Goal: Obtain resource: Obtain resource

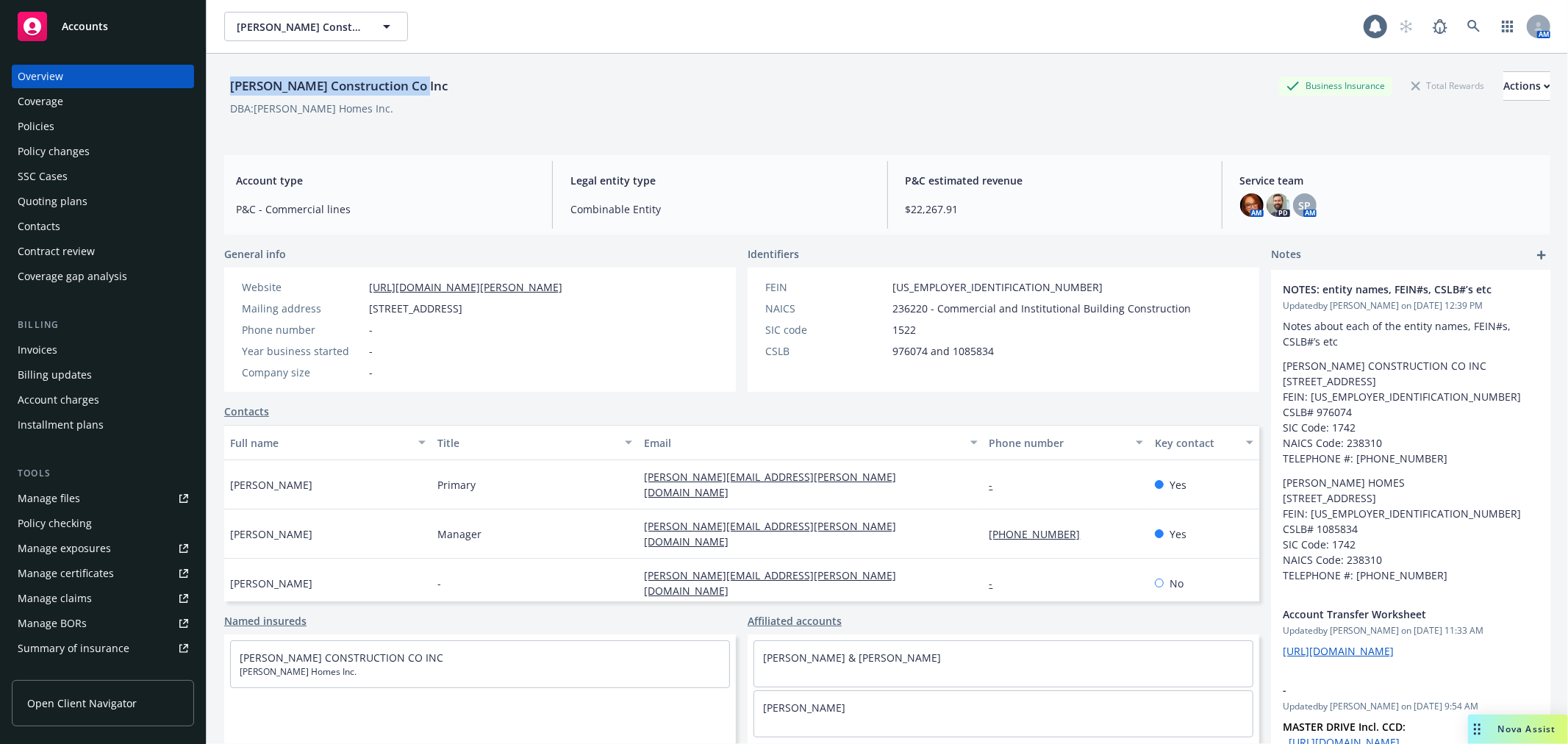
drag, startPoint x: 226, startPoint y: 83, endPoint x: 422, endPoint y: 94, distance: 196.3
click at [422, 94] on div "[PERSON_NAME] Construction Co Inc" at bounding box center [338, 86] width 230 height 19
copy div "[PERSON_NAME] Construction Co Inc"
drag, startPoint x: 371, startPoint y: 306, endPoint x: 479, endPoint y: 316, distance: 108.5
click at [479, 316] on div "Website [URL][DOMAIN_NAME][PERSON_NAME] Mailing address [STREET_ADDRESS] Phone …" at bounding box center [402, 330] width 332 height 101
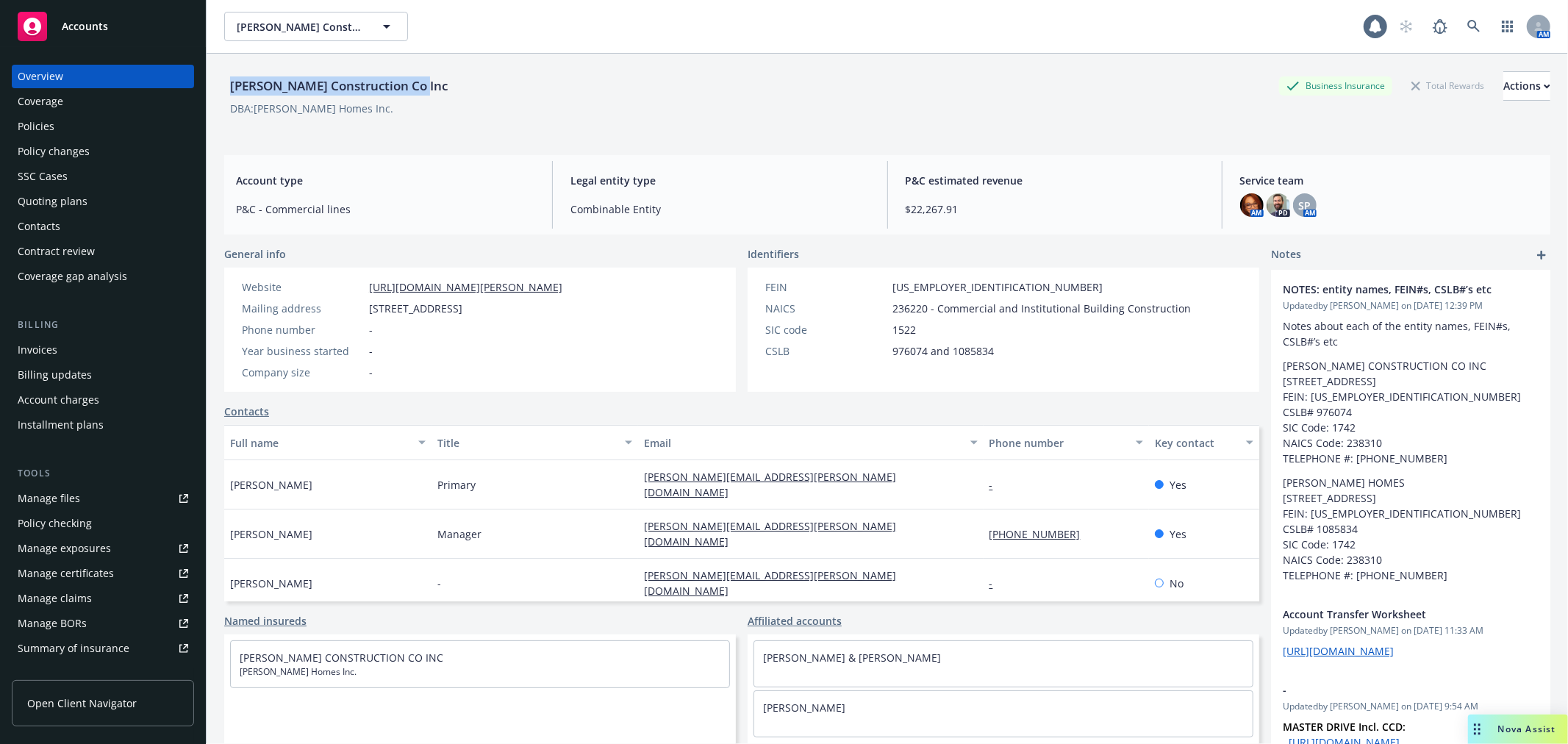
copy span "[STREET_ADDRESS]"
drag, startPoint x: 960, startPoint y: 509, endPoint x: 1062, endPoint y: 522, distance: 102.8
click at [1062, 522] on div "[PERSON_NAME] Manager [PERSON_NAME][EMAIL_ADDRESS][PERSON_NAME][DOMAIN_NAME] [P…" at bounding box center [741, 534] width 1035 height 49
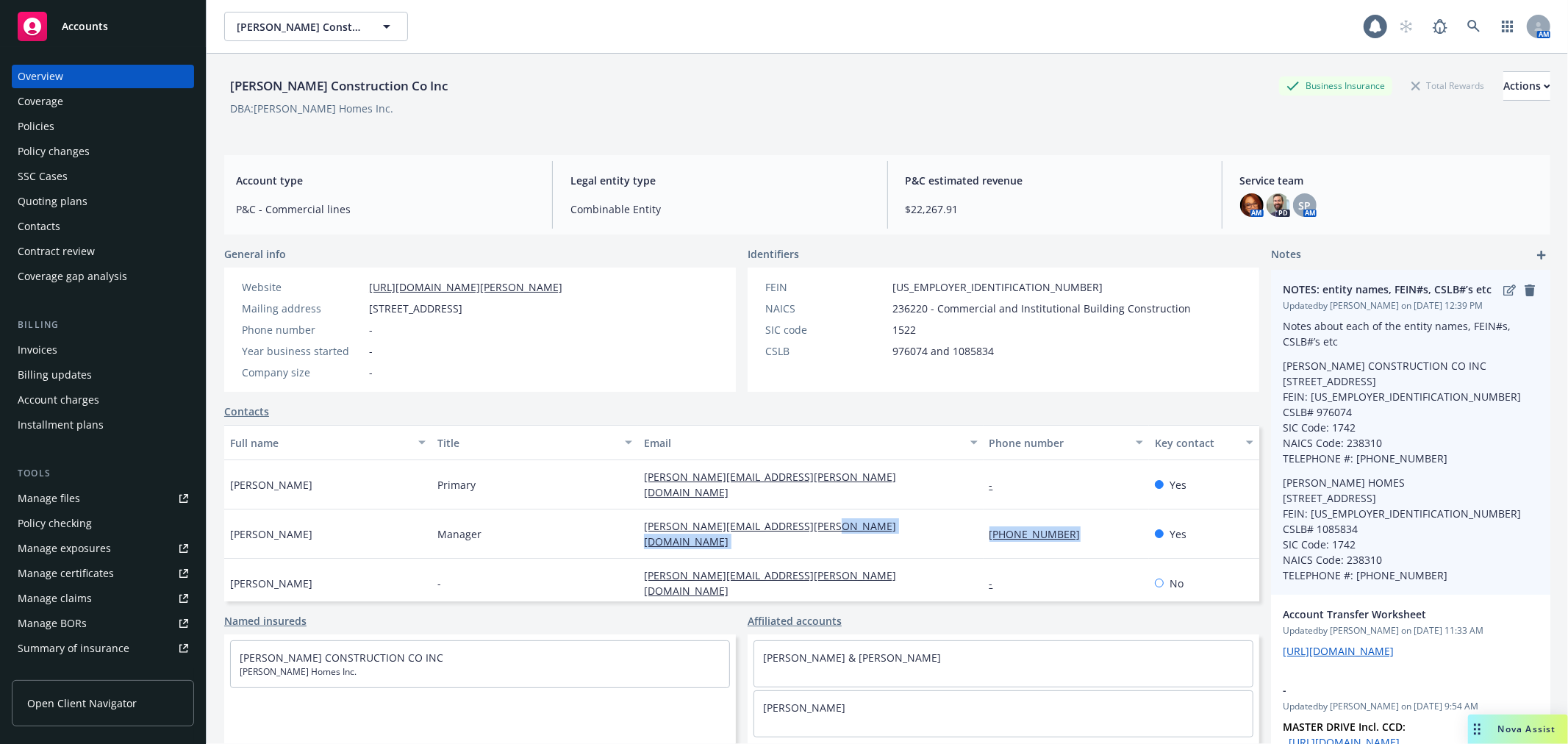
copy div "[PHONE_NUMBER]"
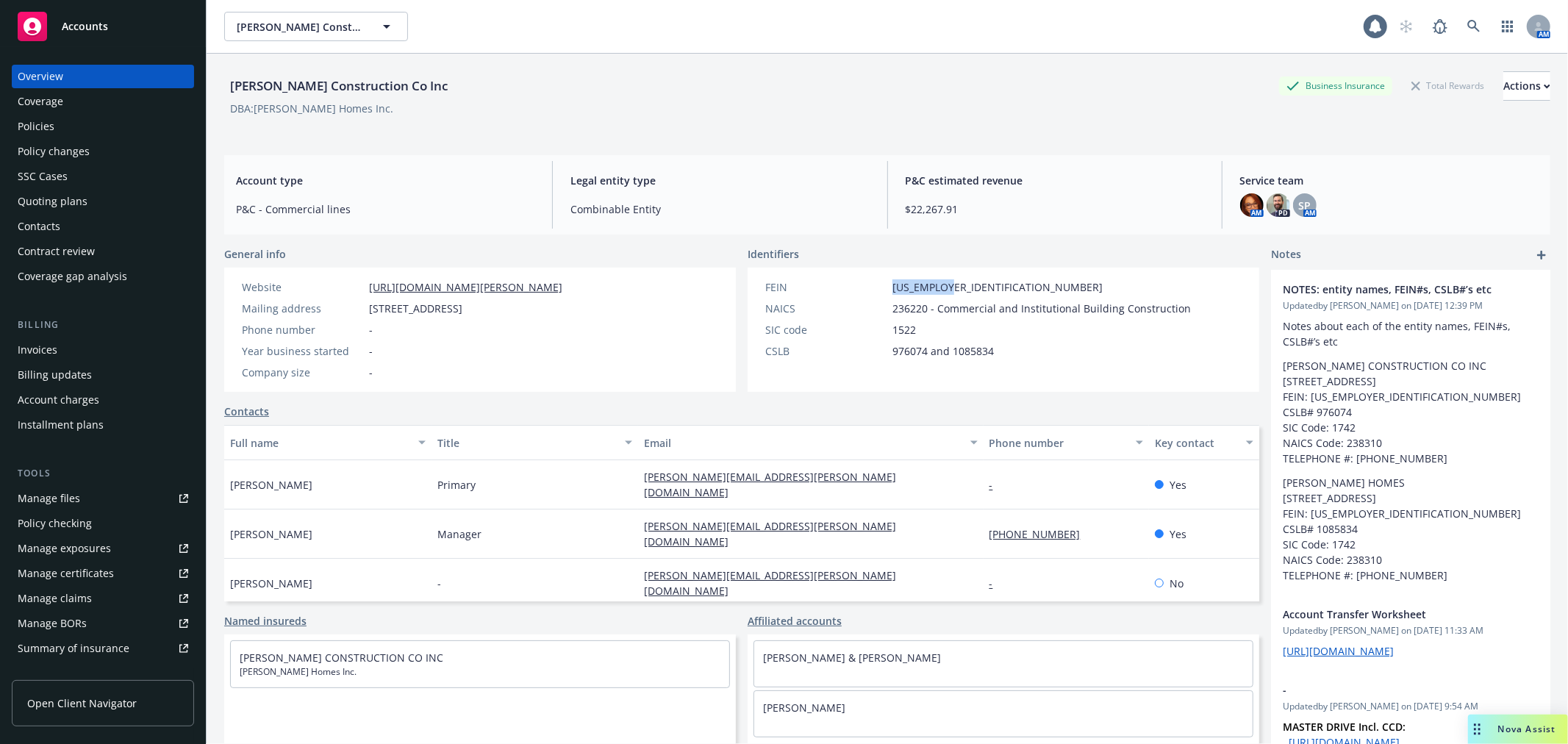
drag, startPoint x: 885, startPoint y: 281, endPoint x: 979, endPoint y: 294, distance: 94.9
click at [979, 294] on div "FEIN [US_EMPLOYER_IDENTIFICATION_NUMBER]" at bounding box center [978, 287] width 438 height 15
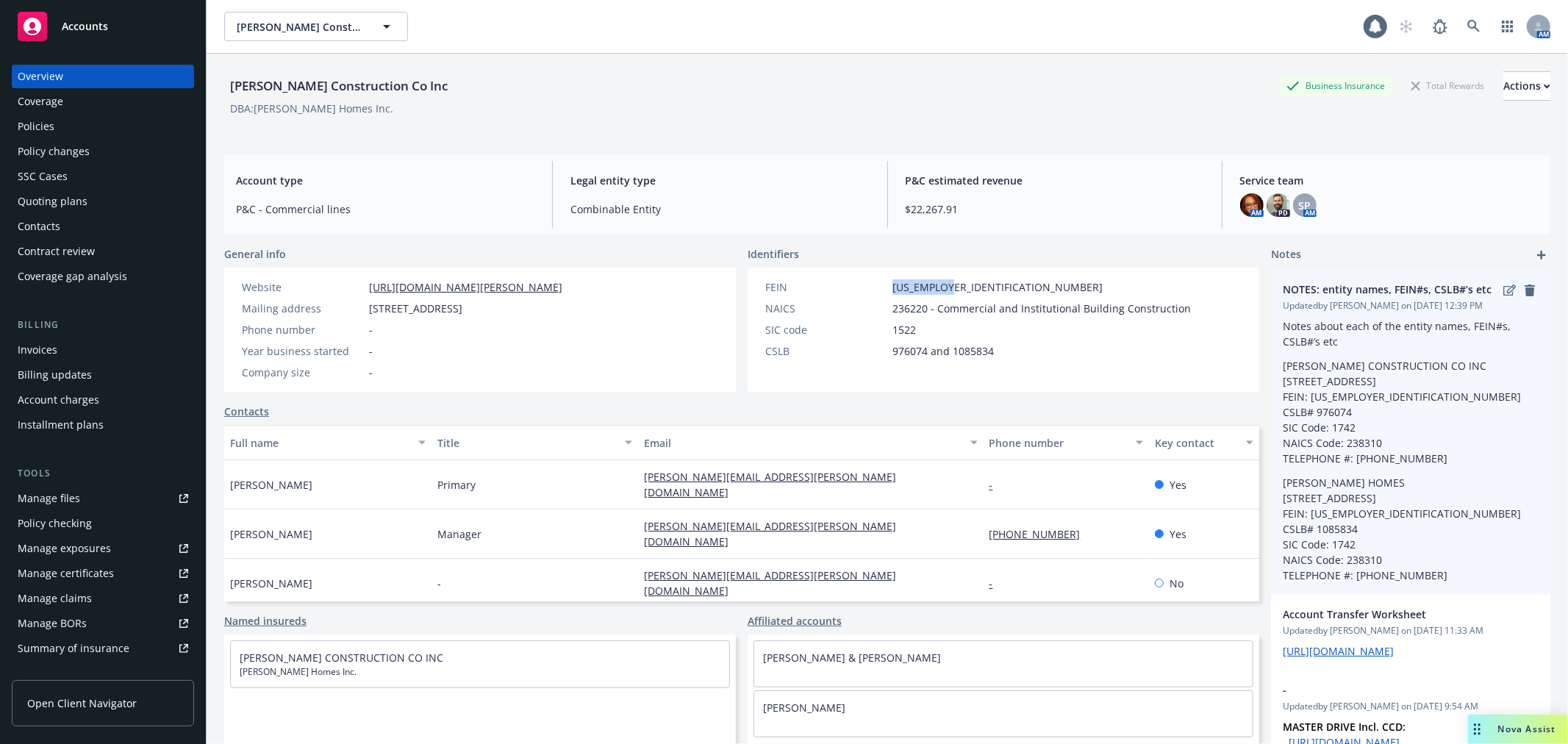
copy span "[US_EMPLOYER_IDENTIFICATION_NUMBER]"
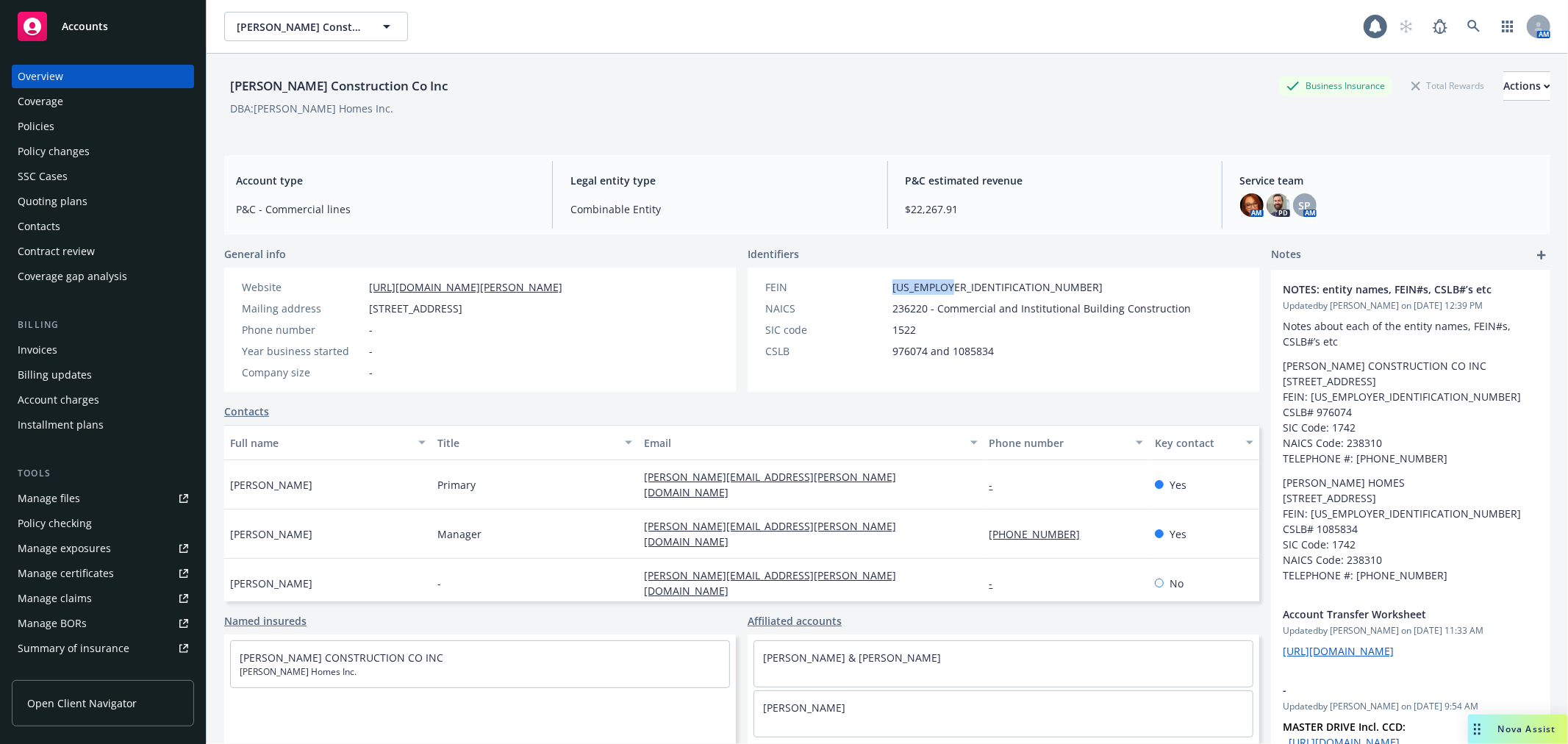
drag, startPoint x: 366, startPoint y: 285, endPoint x: 575, endPoint y: 288, distance: 209.0
click at [568, 288] on div "Website [URL][DOMAIN_NAME][PERSON_NAME]" at bounding box center [402, 287] width 332 height 15
copy link "[URL][DOMAIN_NAME][PERSON_NAME]"
click at [85, 496] on link "Manage files" at bounding box center [103, 498] width 182 height 23
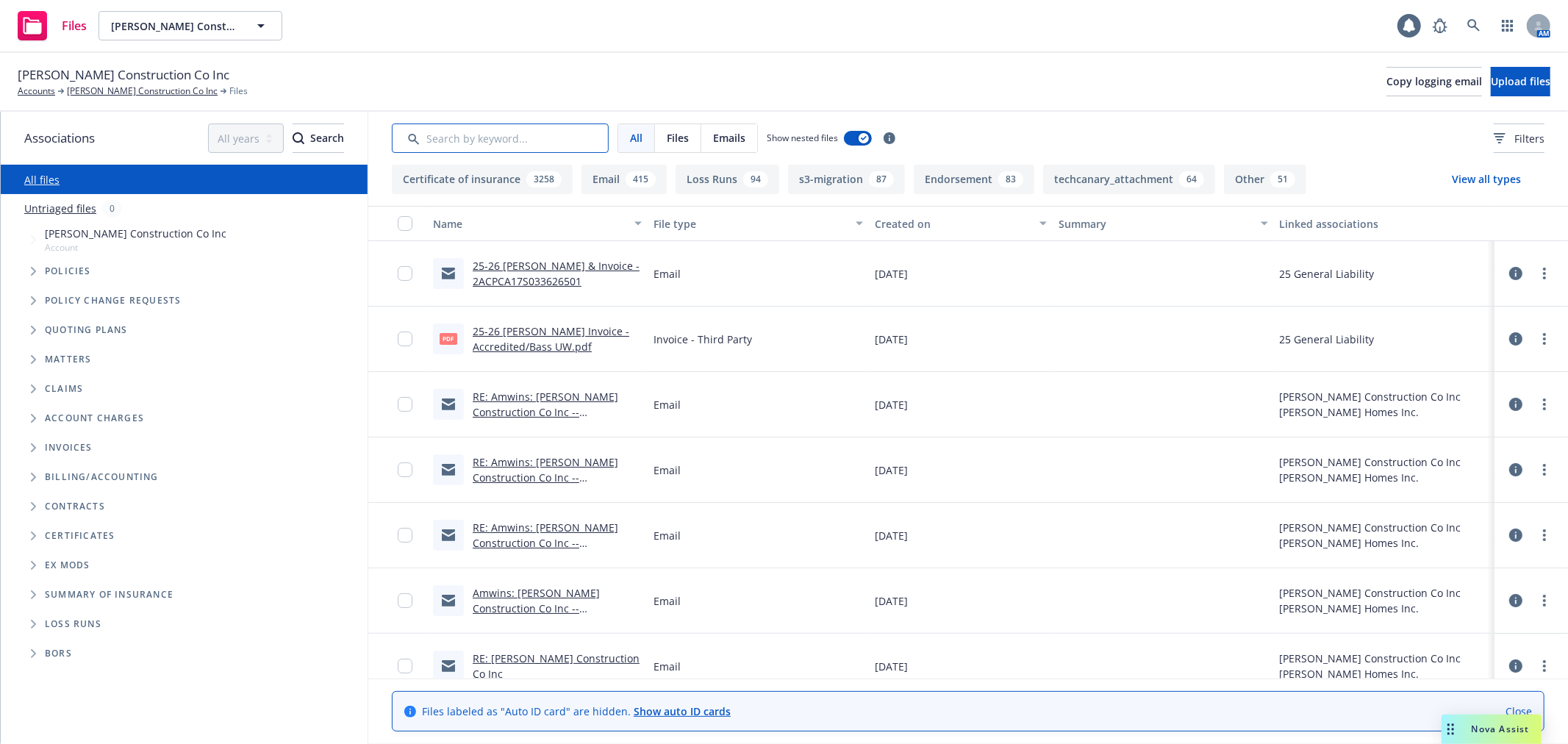
click at [520, 148] on input "Search by keyword..." at bounding box center [500, 138] width 217 height 29
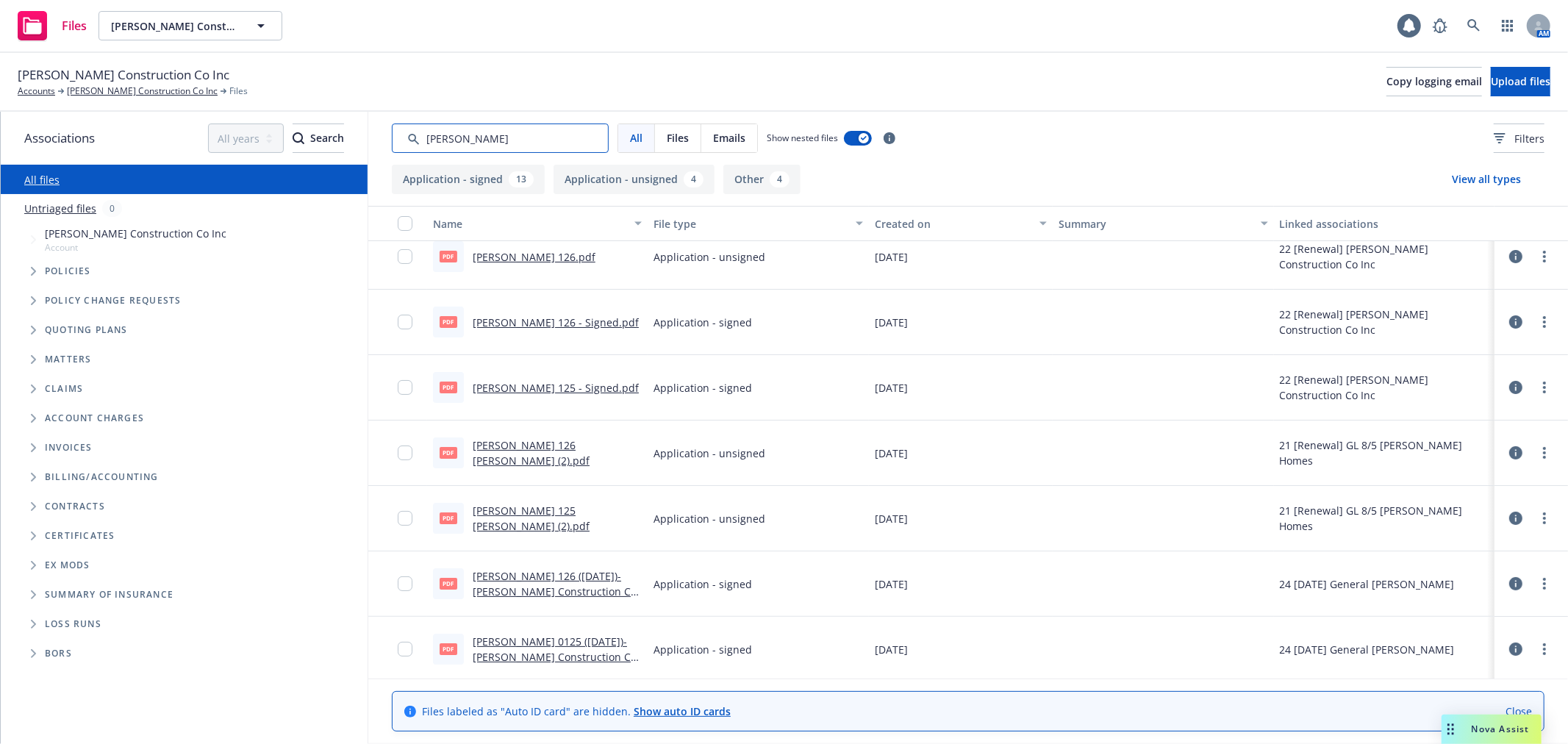
scroll to position [164, 0]
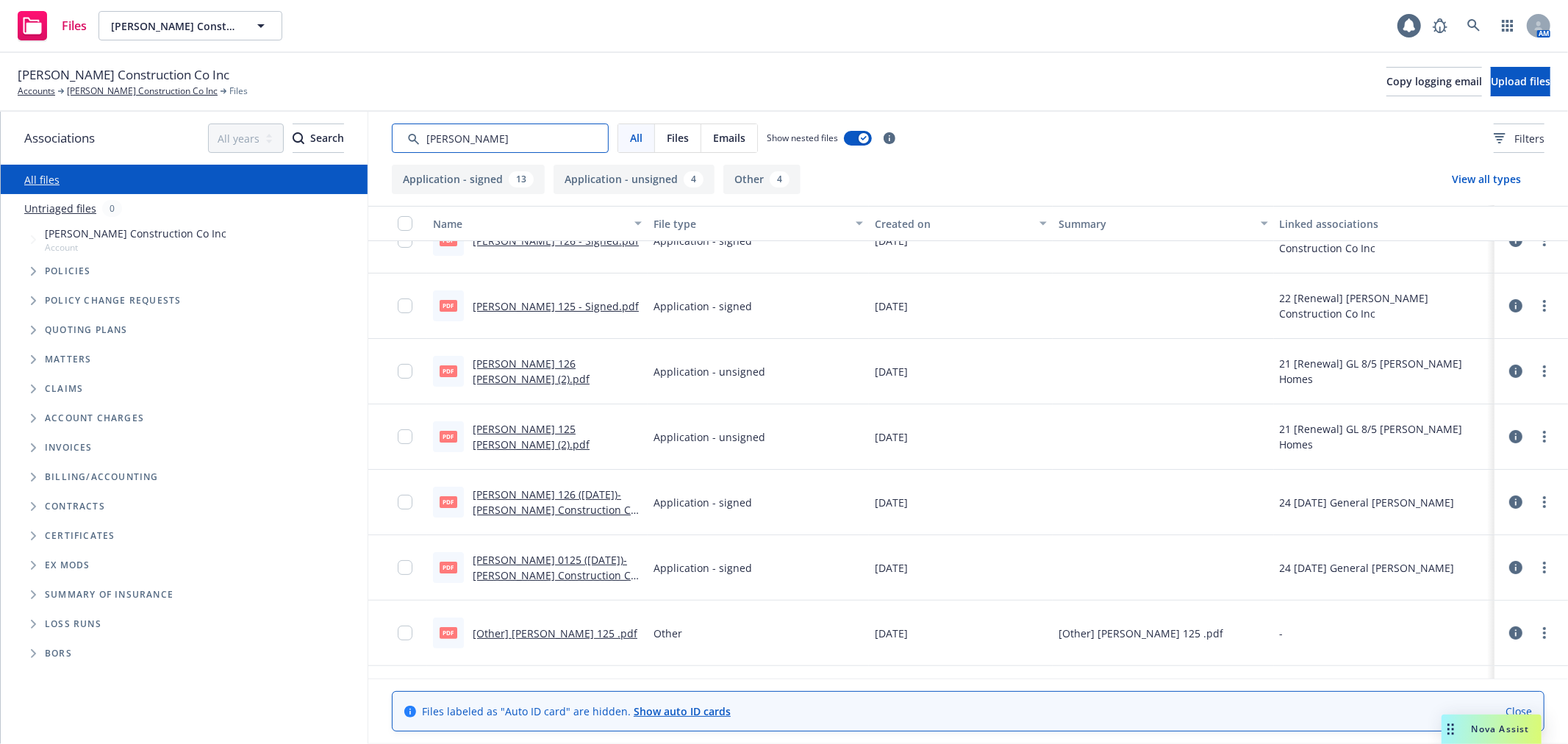
type input "[PERSON_NAME]"
click at [554, 491] on link "[PERSON_NAME] 126 ([DATE])- [PERSON_NAME] Construction Co Inc.pdf" at bounding box center [554, 510] width 164 height 45
